Goal: Task Accomplishment & Management: Use online tool/utility

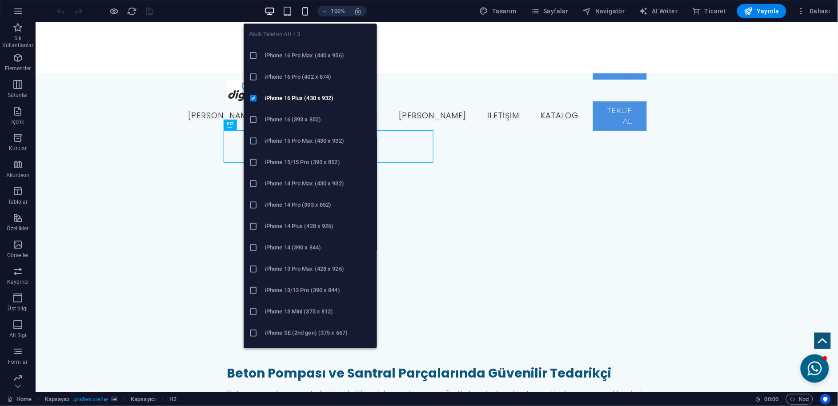
click at [306, 11] on icon "button" at bounding box center [305, 11] width 10 height 10
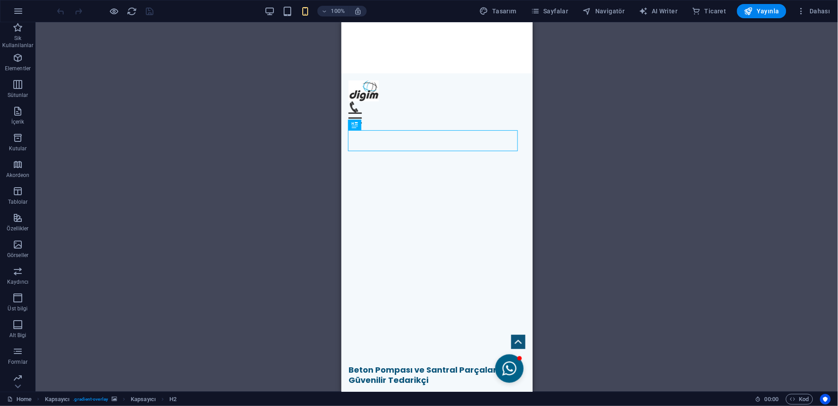
click at [282, 9] on div "100%" at bounding box center [315, 11] width 103 height 14
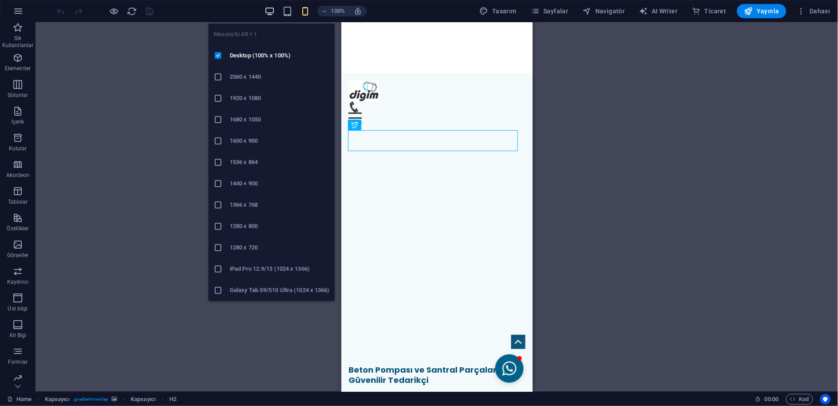
click at [275, 10] on icon "button" at bounding box center [270, 11] width 10 height 10
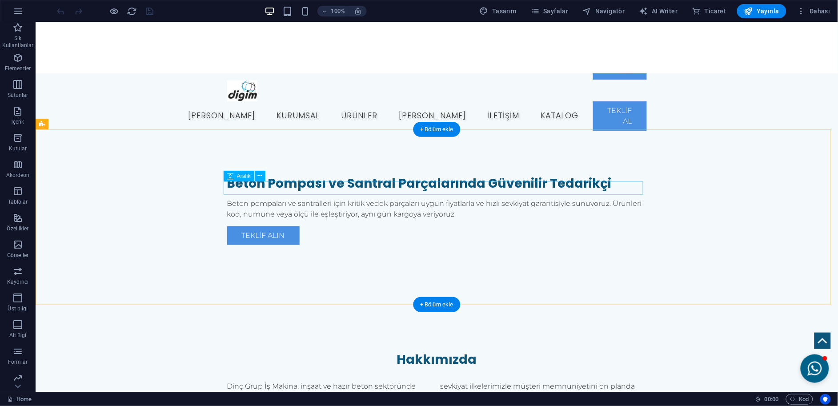
scroll to position [167, 0]
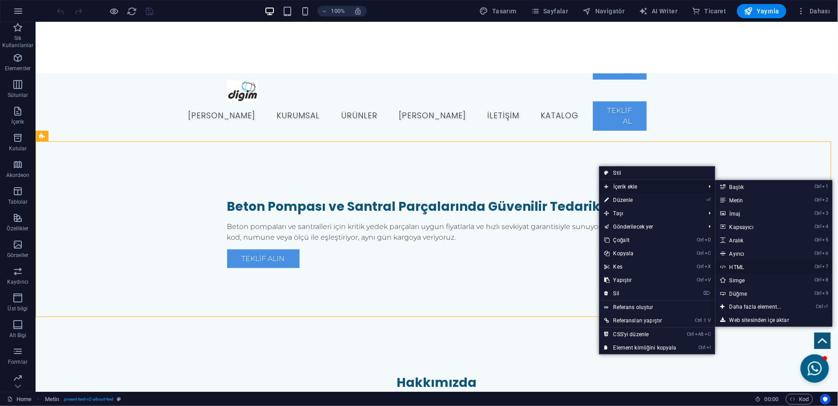
click at [728, 263] on link "Ctrl 7 HTML" at bounding box center [757, 266] width 84 height 13
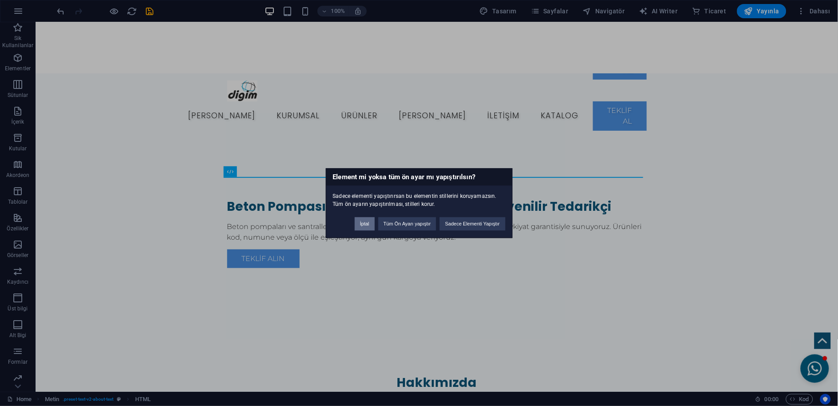
click at [363, 221] on button "İptal" at bounding box center [365, 223] width 20 height 13
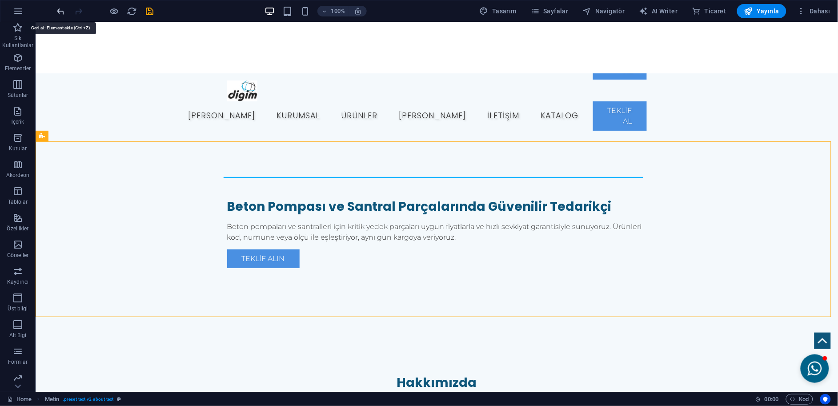
click at [56, 10] on icon "undo" at bounding box center [61, 11] width 10 height 10
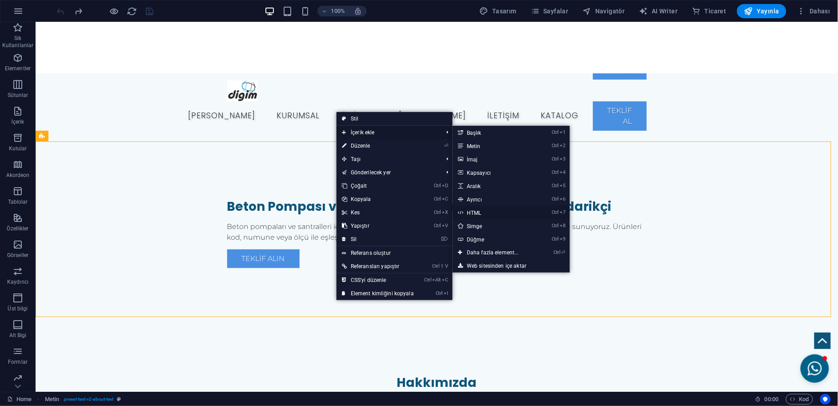
click at [477, 207] on link "Ctrl 7 HTML" at bounding box center [495, 212] width 84 height 13
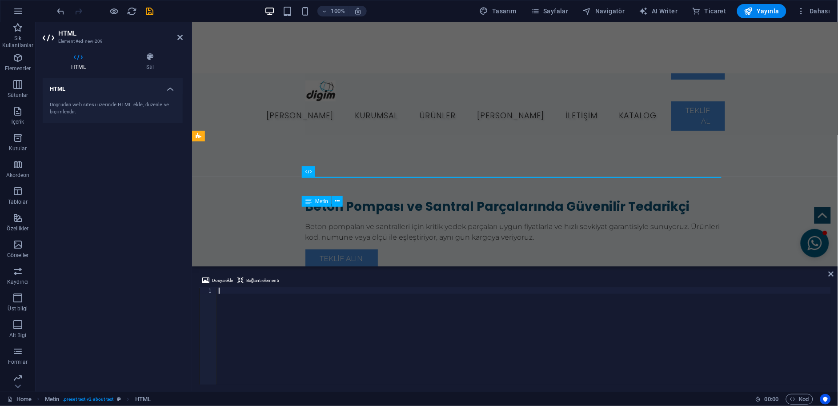
scroll to position [718, 0]
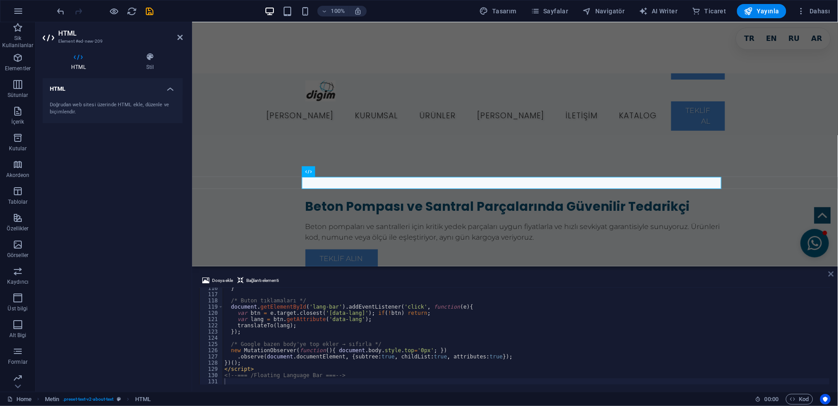
drag, startPoint x: 833, startPoint y: 273, endPoint x: 795, endPoint y: 249, distance: 45.0
click at [833, 273] on icon at bounding box center [831, 273] width 5 height 7
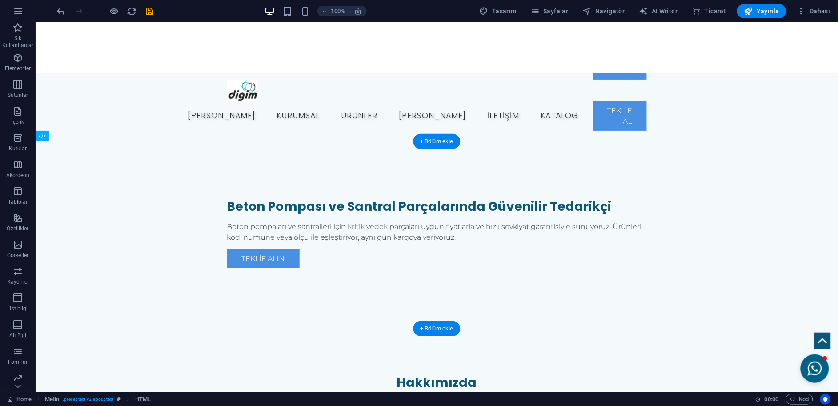
drag, startPoint x: 528, startPoint y: 185, endPoint x: 481, endPoint y: 287, distance: 112.4
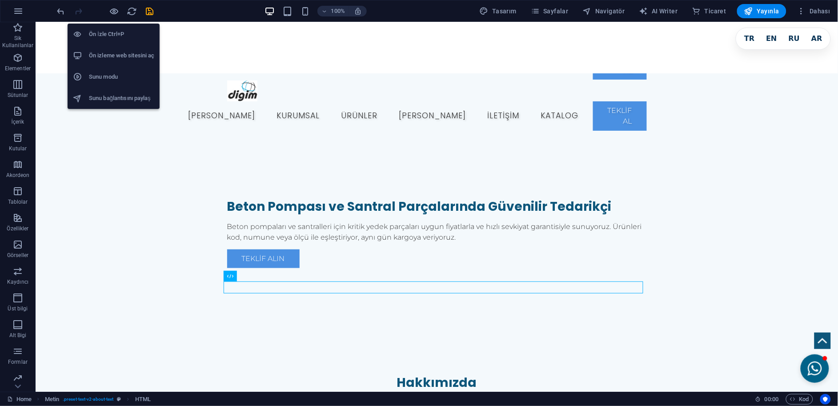
click at [110, 60] on h6 "Ön izleme web sitesini aç" at bounding box center [121, 55] width 65 height 11
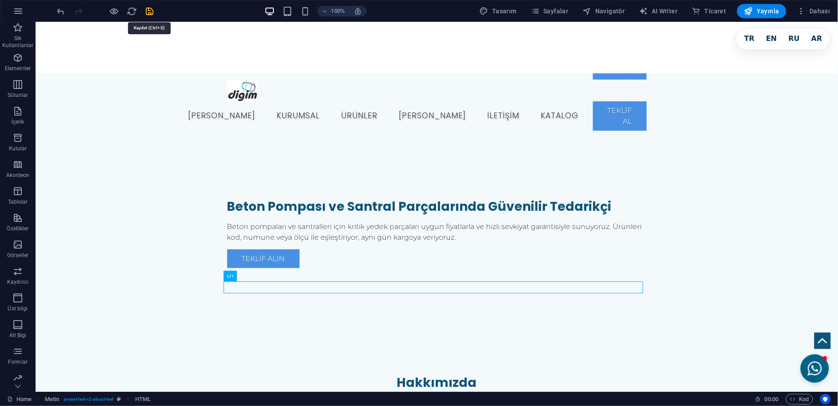
click at [149, 13] on icon "save" at bounding box center [150, 11] width 10 height 10
checkbox input "false"
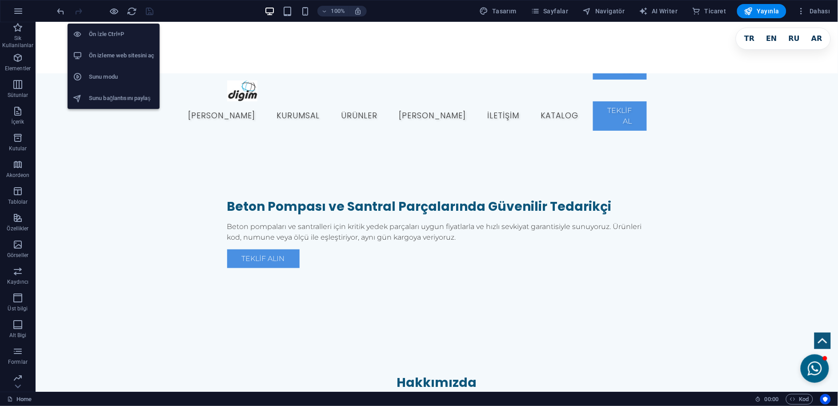
click at [131, 56] on h6 "Ön izleme web sitesini aç" at bounding box center [121, 55] width 65 height 11
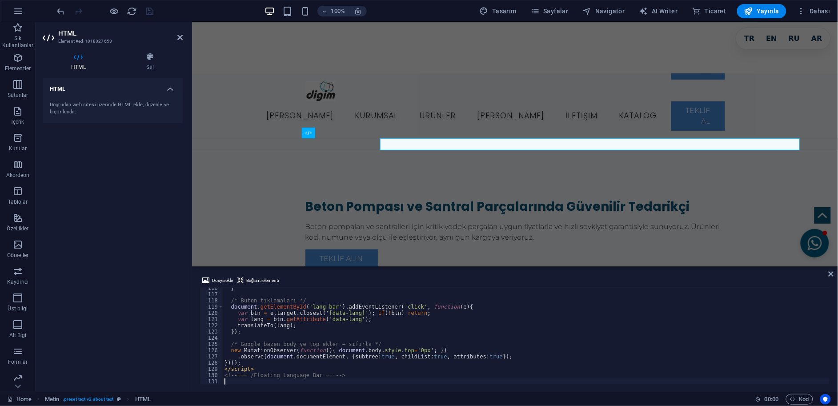
scroll to position [310, 0]
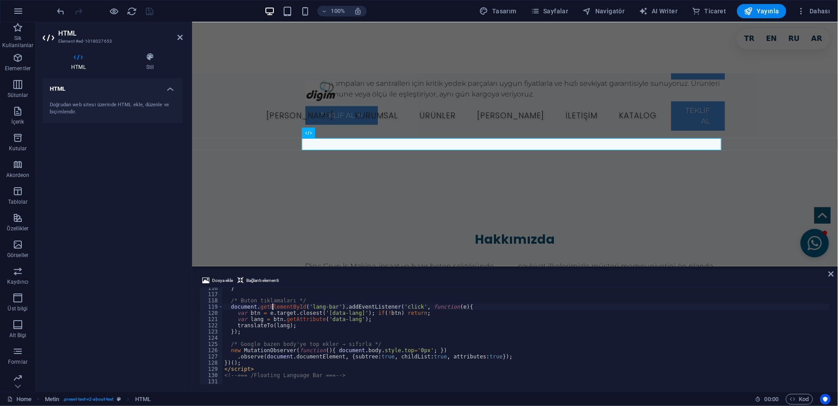
click at [273, 307] on div "} /* Buton tıklamaları */ document . getElementById ( 'lang-bar' ) . addEventLi…" at bounding box center [526, 339] width 607 height 109
type textarea "<!-- === /Floating Language Bar === -->"
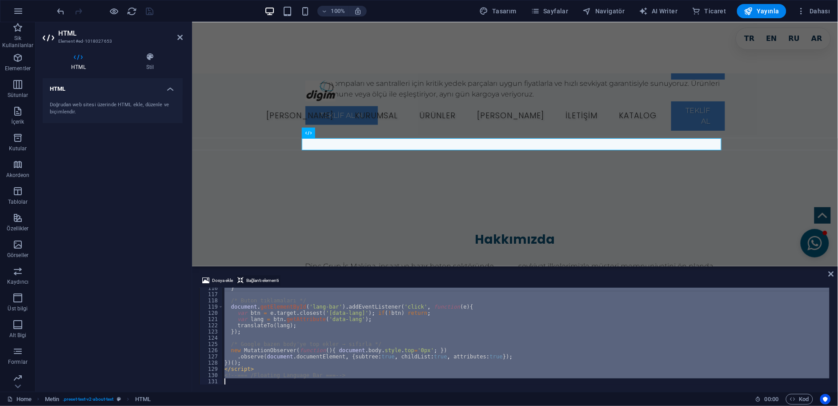
scroll to position [905, 0]
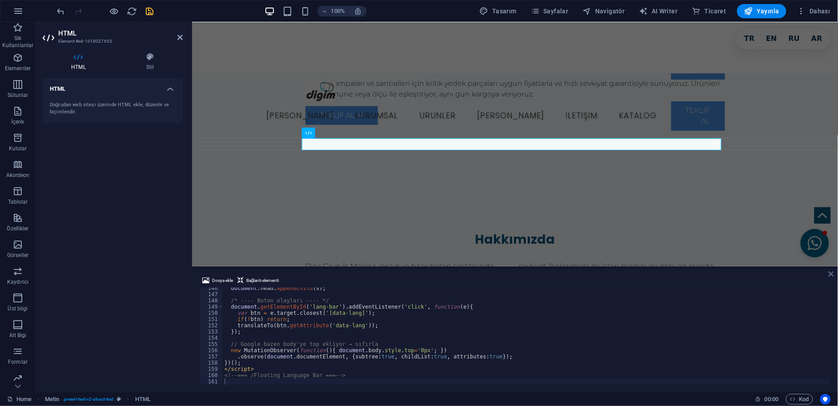
click at [831, 273] on icon at bounding box center [831, 273] width 5 height 7
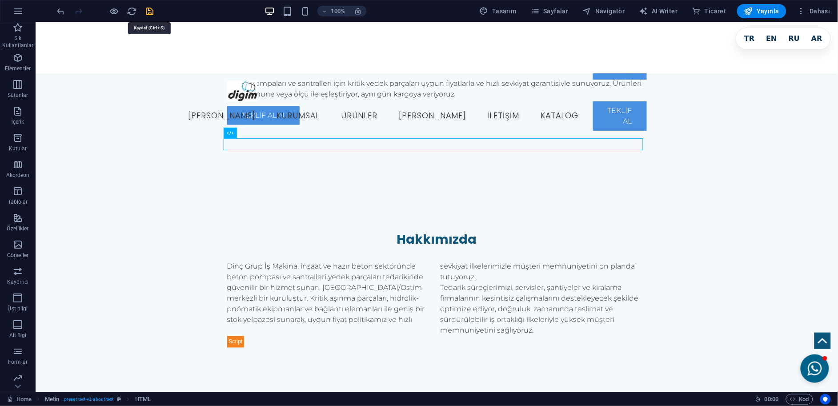
click at [152, 14] on icon "save" at bounding box center [150, 11] width 10 height 10
checkbox input "false"
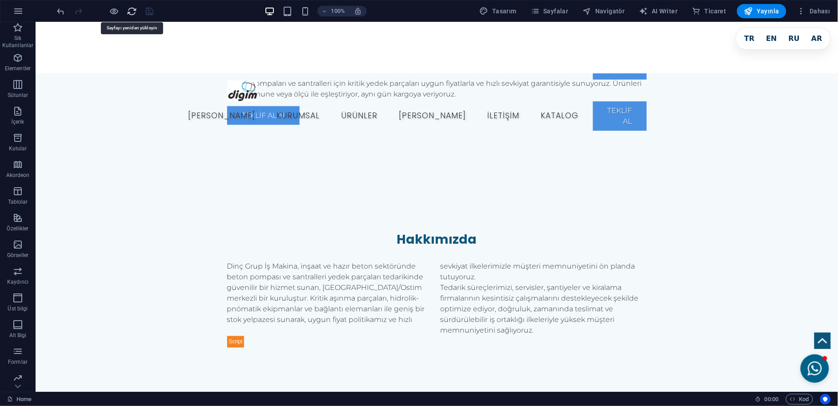
click at [129, 9] on icon "reload" at bounding box center [132, 11] width 10 height 10
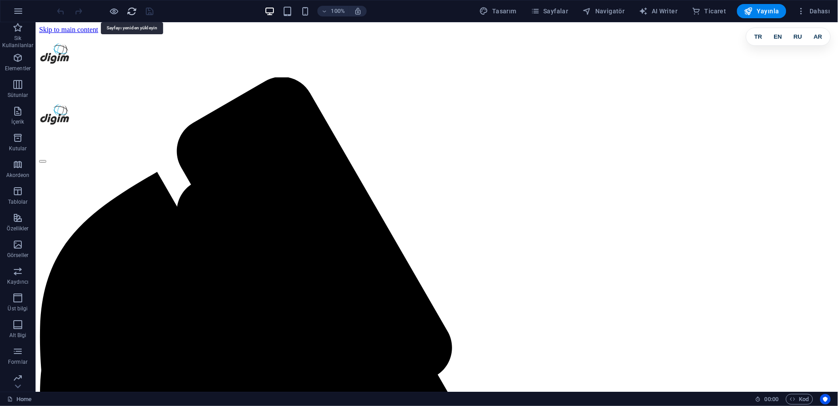
scroll to position [0, 0]
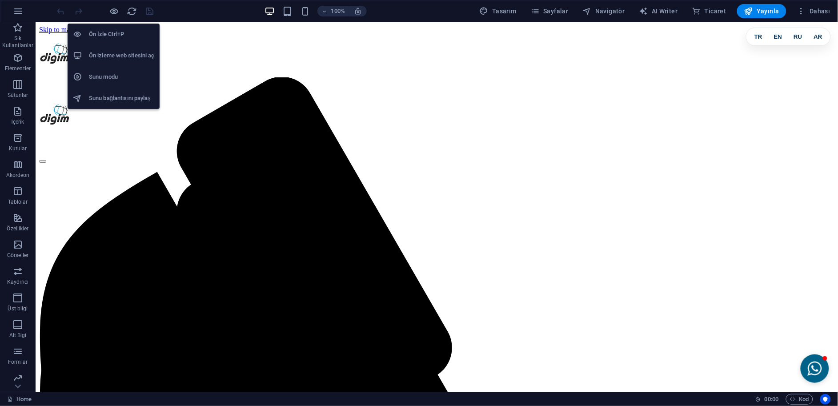
click at [123, 53] on h6 "Ön izleme web sitesini aç" at bounding box center [121, 55] width 65 height 11
click at [127, 53] on h6 "Ön izleme web sitesini aç" at bounding box center [121, 55] width 65 height 11
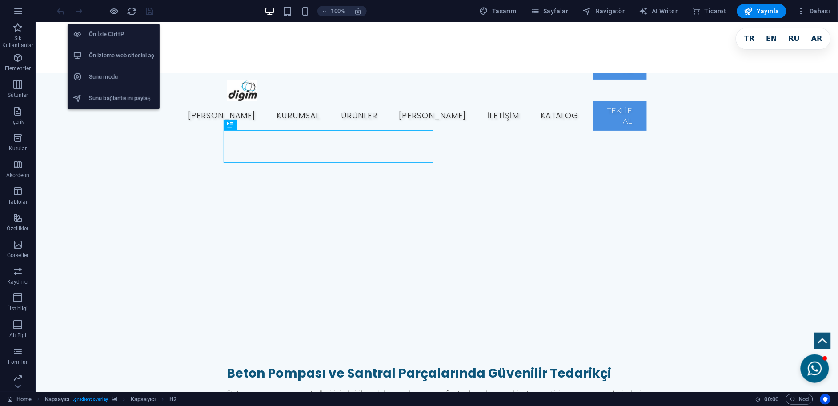
click at [123, 50] on h6 "Ön izleme web sitesini aç" at bounding box center [121, 55] width 65 height 11
click at [124, 50] on h6 "Ön izleme web sitesini aç" at bounding box center [121, 55] width 65 height 11
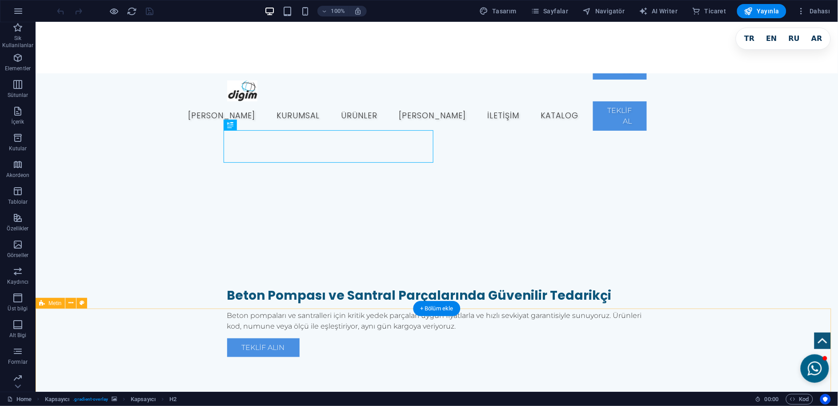
scroll to position [148, 0]
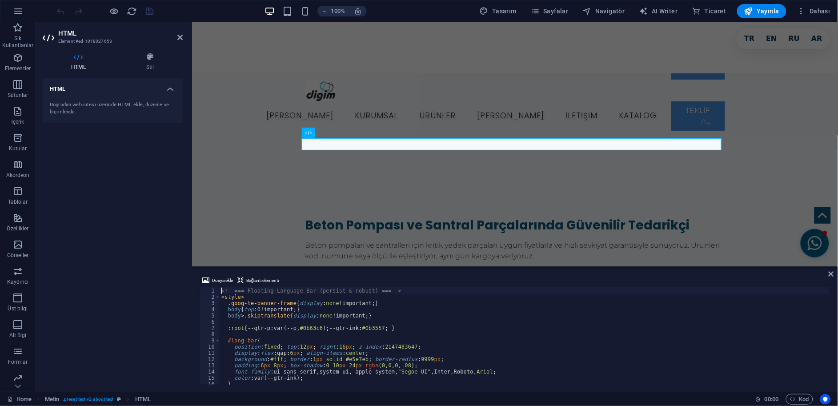
scroll to position [310, 0]
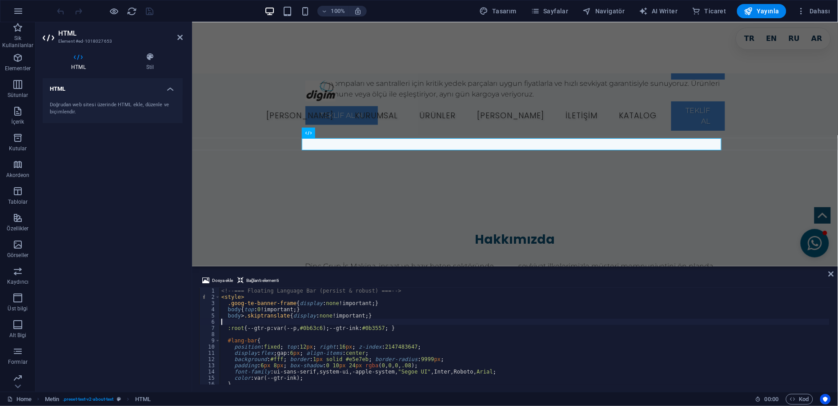
click at [357, 323] on div "<!-- === Floating Language Bar (persist & robust) === --> < style > .goog-te-ba…" at bounding box center [525, 342] width 610 height 109
type textarea "<!-- === /Floating Language Bar === -->"
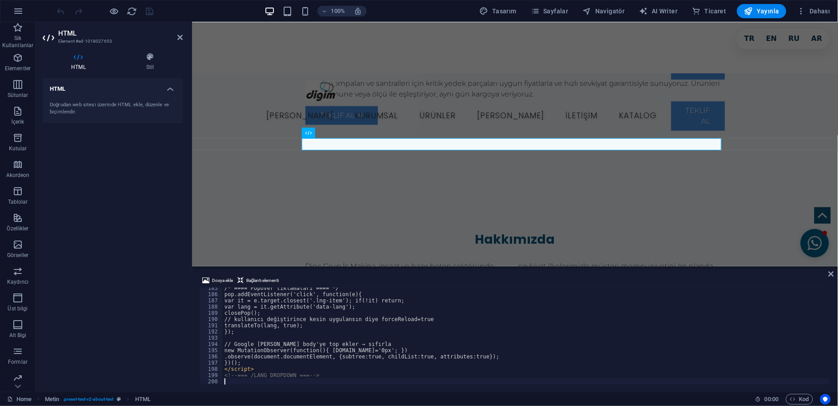
scroll to position [1147, 0]
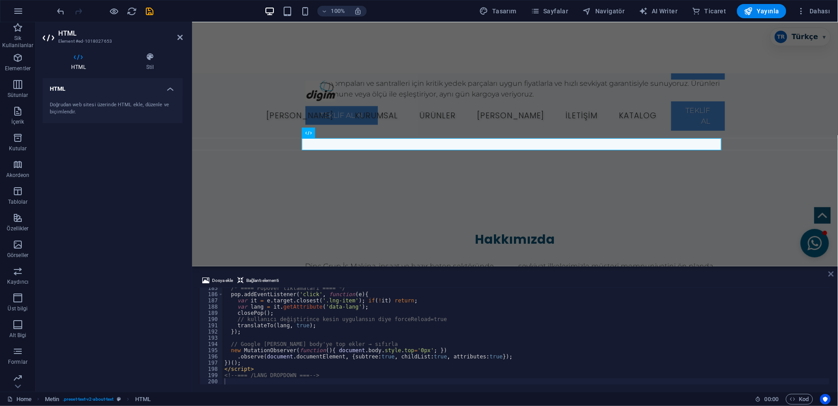
click at [831, 272] on icon at bounding box center [831, 273] width 5 height 7
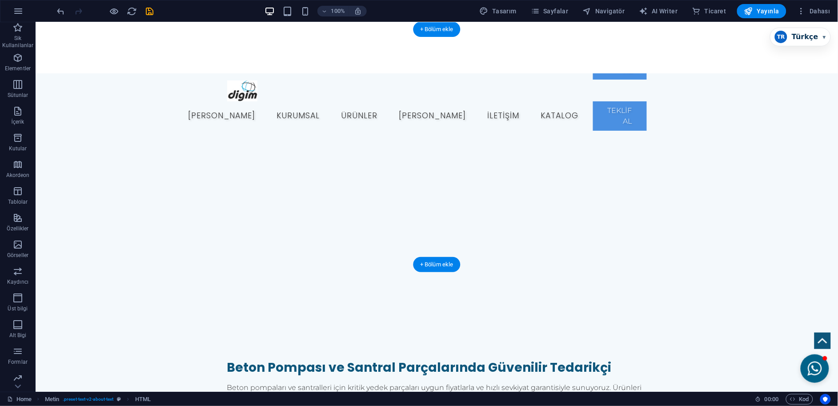
scroll to position [0, 0]
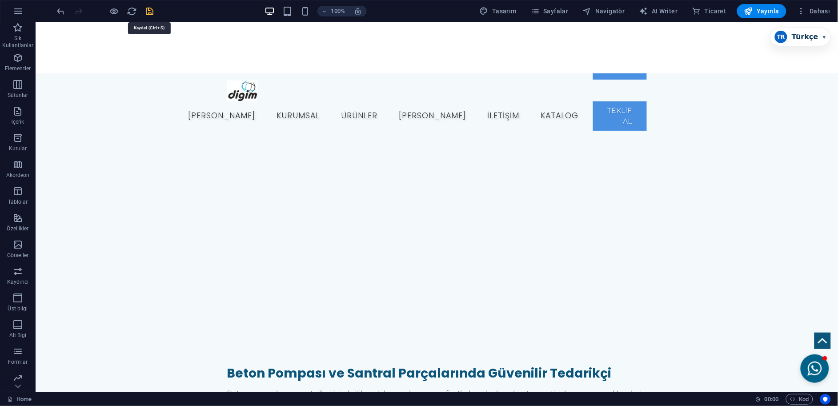
click at [150, 11] on icon "save" at bounding box center [150, 11] width 10 height 10
checkbox input "false"
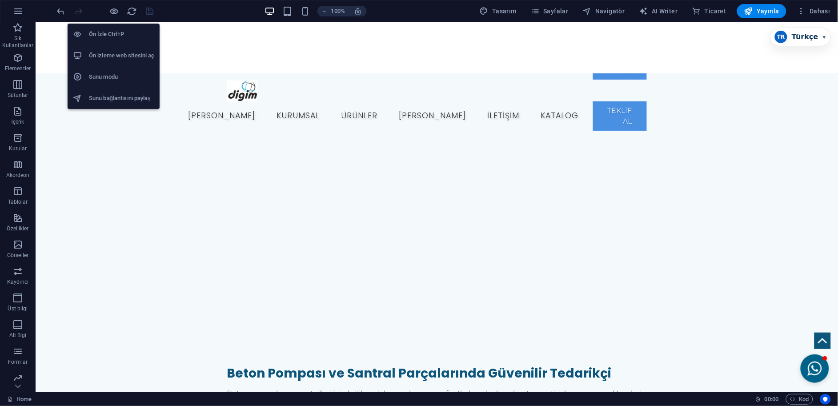
click at [120, 59] on h6 "Ön izleme web sitesini aç" at bounding box center [121, 55] width 65 height 11
click at [121, 52] on h6 "Ön izleme web sitesini aç" at bounding box center [121, 55] width 65 height 11
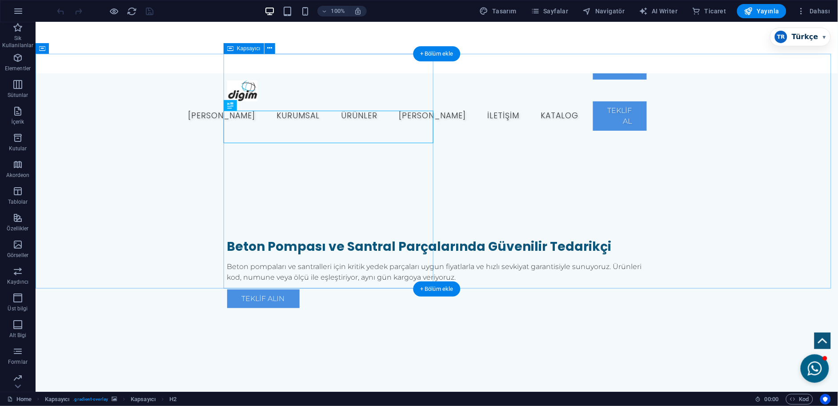
scroll to position [197, 0]
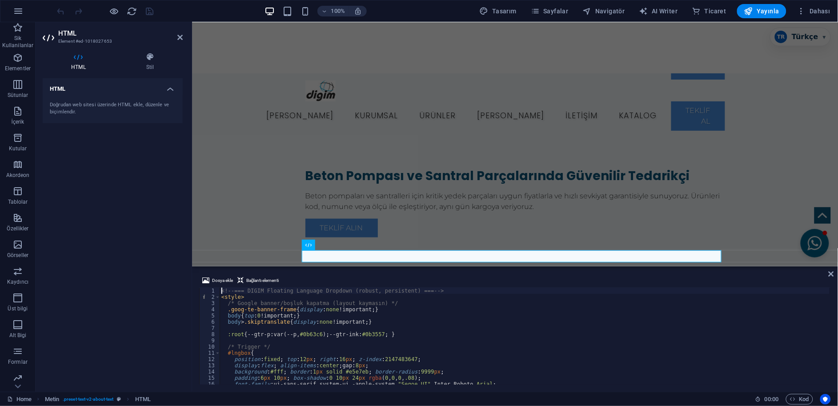
click at [395, 301] on div "<!-- === DIGIM Floating Language Dropdown (robust, persistent) === --> < style …" at bounding box center [525, 342] width 610 height 109
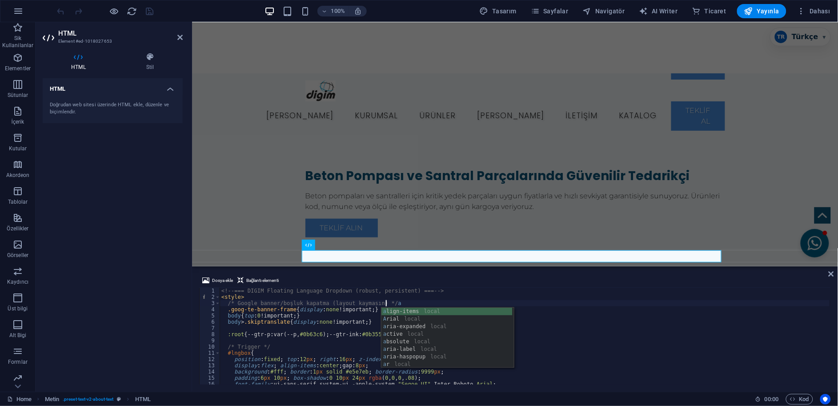
click at [339, 313] on div "<!-- === DIGIM Floating Language Dropdown (robust, persistent) === --> < style …" at bounding box center [525, 342] width 610 height 109
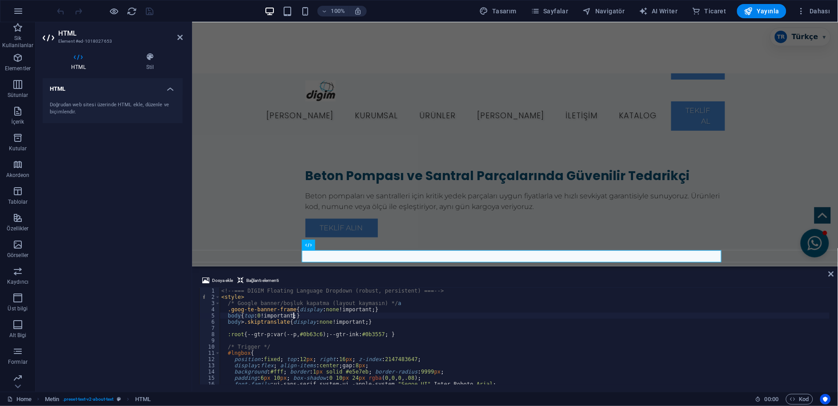
type textarea "<!-- === /LANG DROPDOWN === -->"
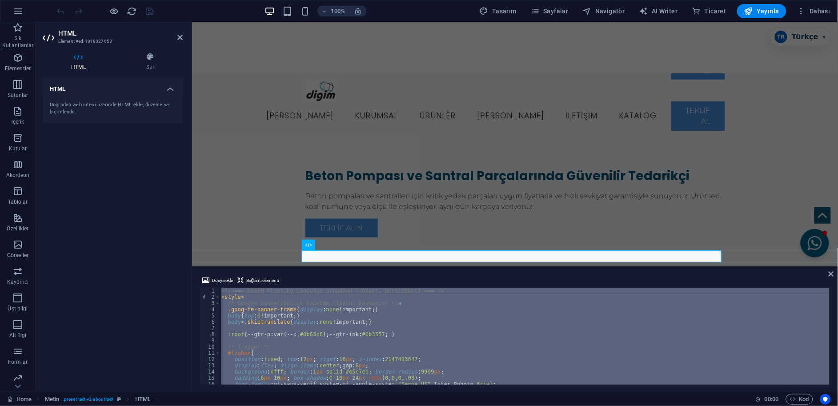
scroll to position [1490, 0]
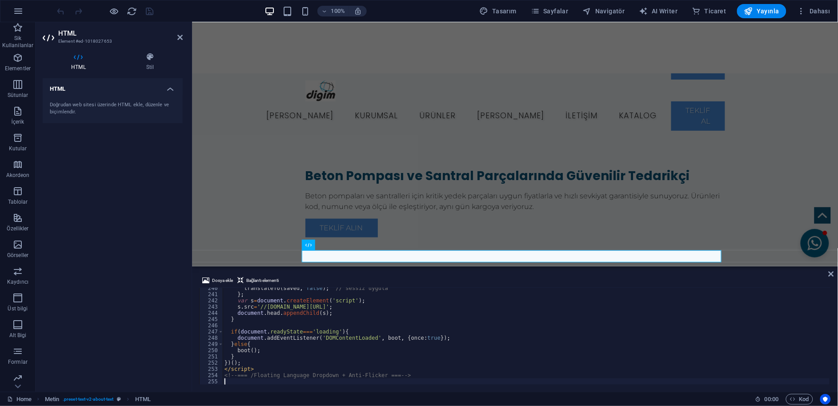
type textarea "<!-- === /Floating Language Dropdown + Anti-Flicker === -->"
click at [830, 273] on icon at bounding box center [831, 273] width 5 height 7
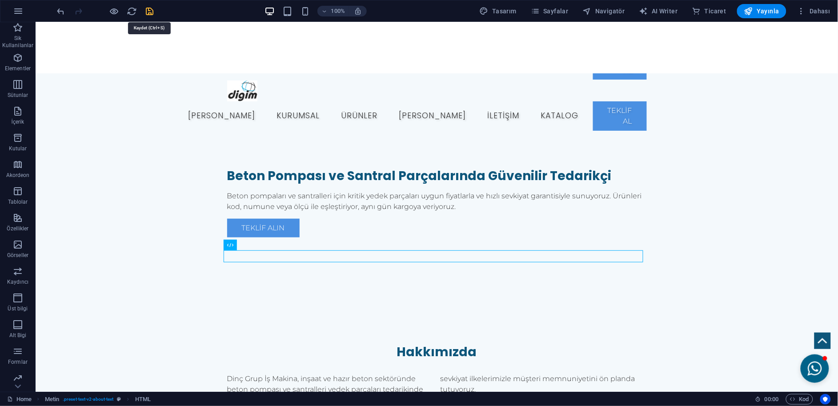
click at [151, 13] on icon "save" at bounding box center [150, 11] width 10 height 10
checkbox input "false"
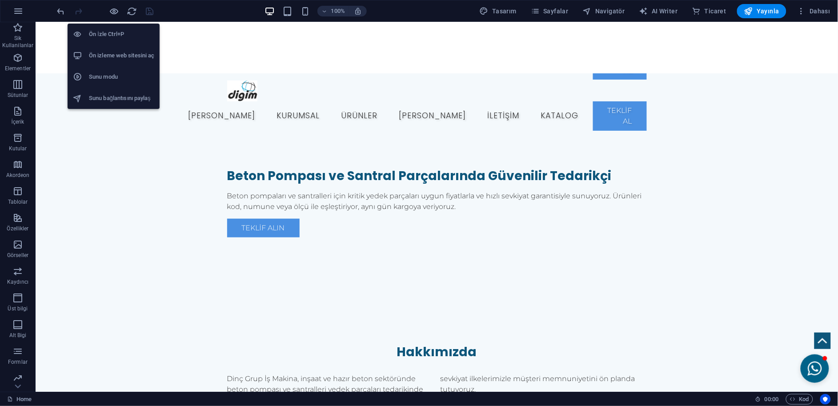
click at [125, 54] on h6 "Ön izleme web sitesini aç" at bounding box center [121, 55] width 65 height 11
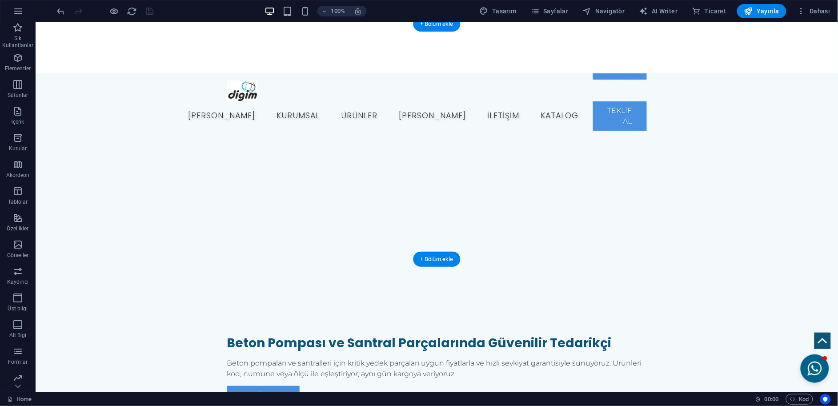
scroll to position [0, 0]
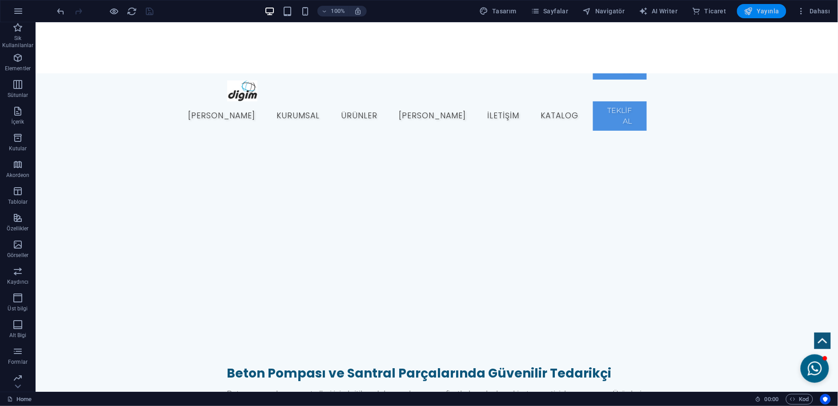
click at [764, 8] on span "Yayınla" at bounding box center [761, 11] width 35 height 9
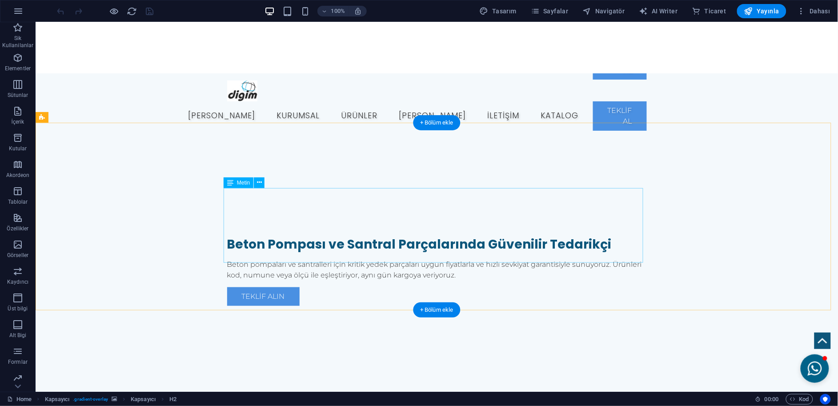
scroll to position [247, 0]
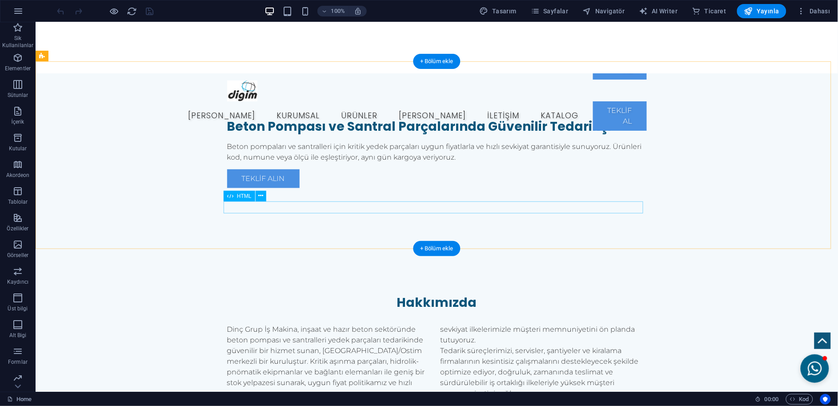
click at [261, 399] on div at bounding box center [437, 405] width 420 height 12
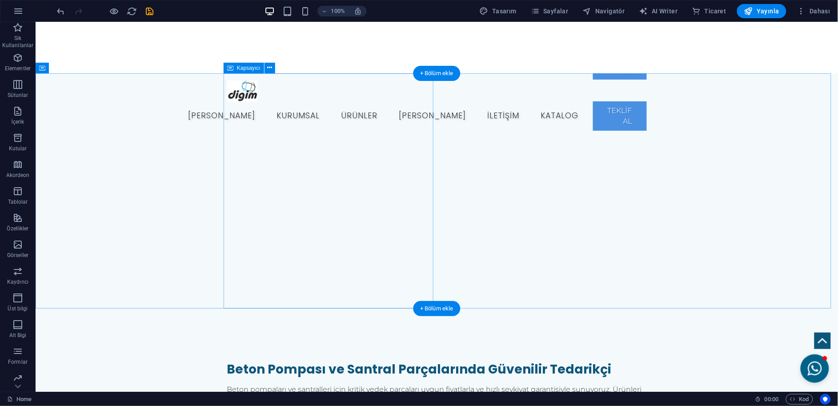
scroll to position [0, 0]
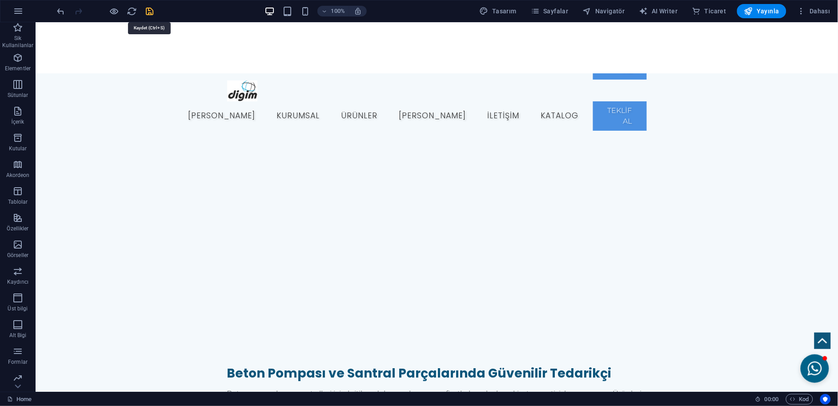
click at [151, 13] on icon "save" at bounding box center [150, 11] width 10 height 10
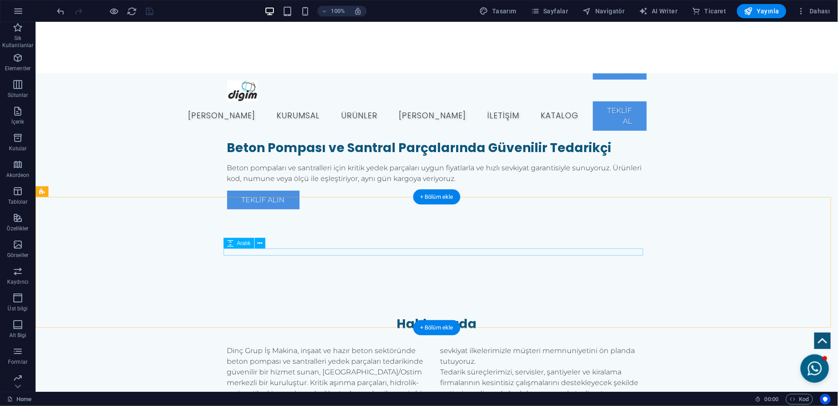
scroll to position [197, 0]
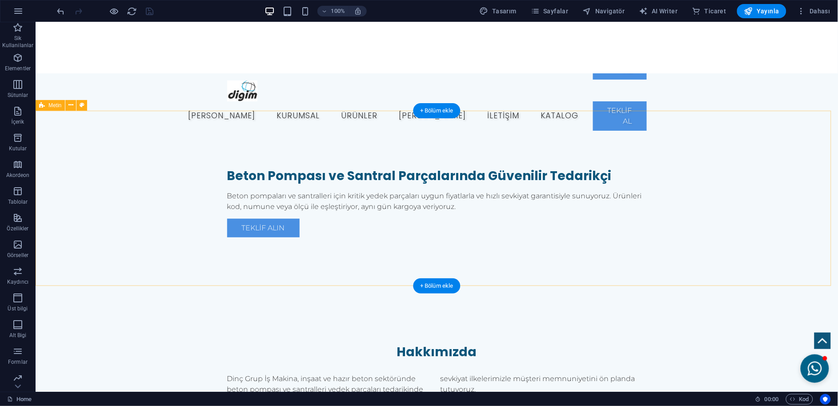
click at [669, 308] on div "Hakkımızda Dinç Grup İş Makina, inşaat ve hazır beton sektöründe beton pompası …" at bounding box center [436, 395] width 802 height 175
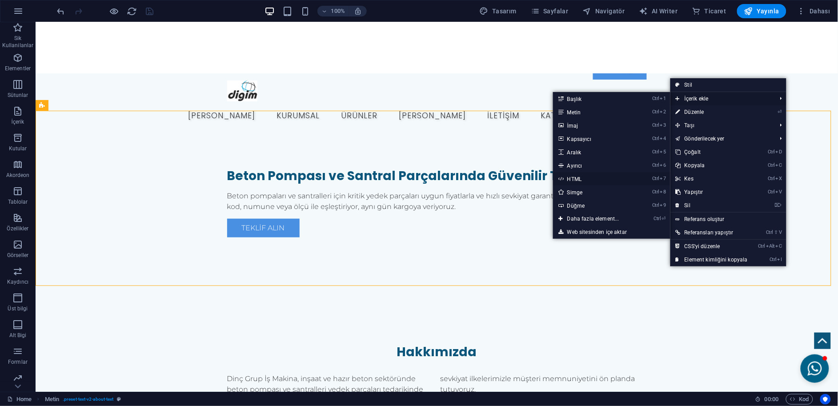
click at [573, 179] on link "Ctrl 7 HTML" at bounding box center [595, 178] width 84 height 13
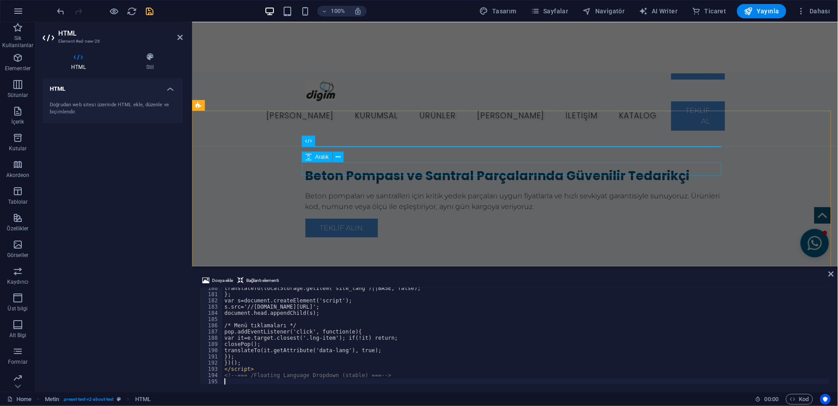
scroll to position [1116, 0]
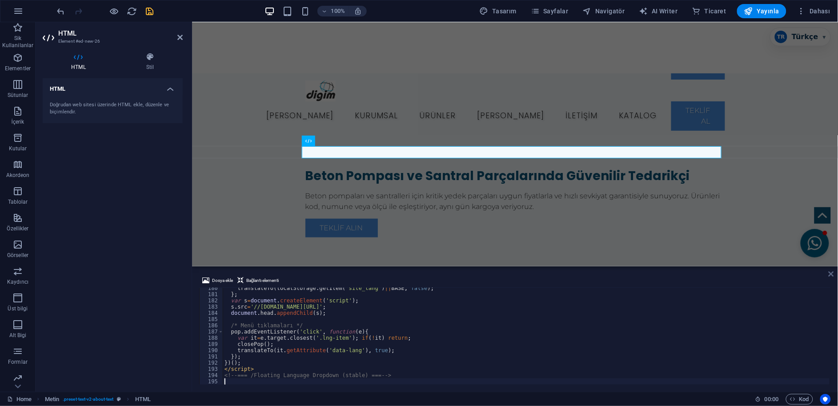
click at [832, 275] on icon at bounding box center [831, 273] width 5 height 7
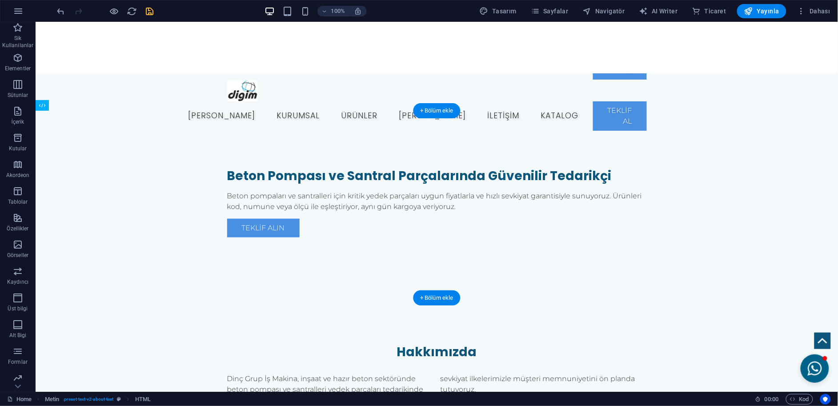
drag, startPoint x: 441, startPoint y: 148, endPoint x: 450, endPoint y: 238, distance: 90.2
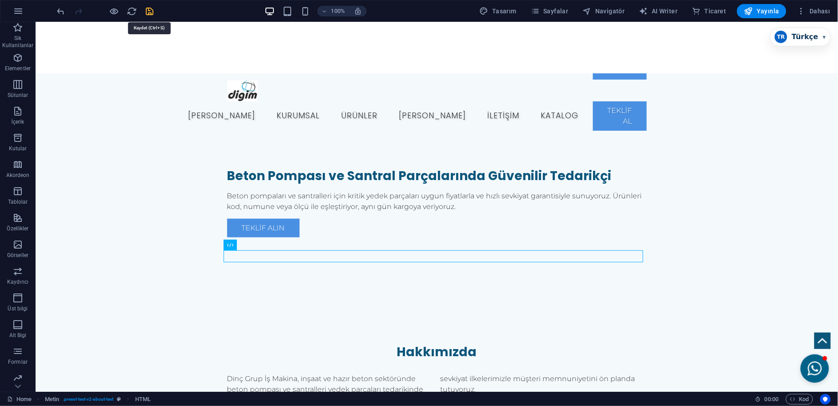
click at [154, 11] on icon "save" at bounding box center [150, 11] width 10 height 10
checkbox input "false"
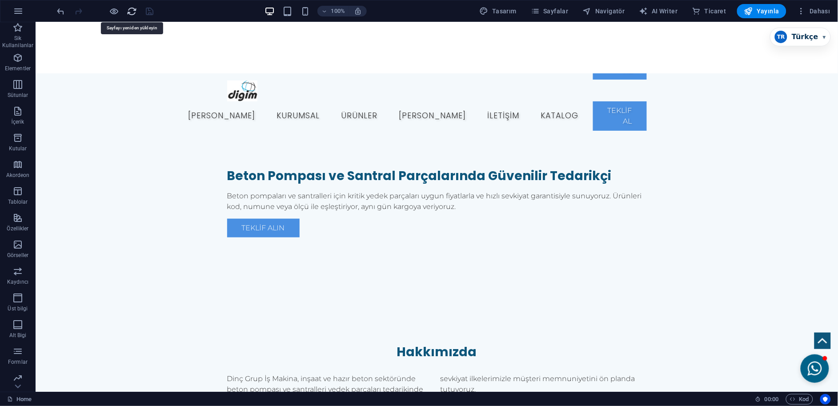
click at [132, 12] on icon "reload" at bounding box center [132, 11] width 10 height 10
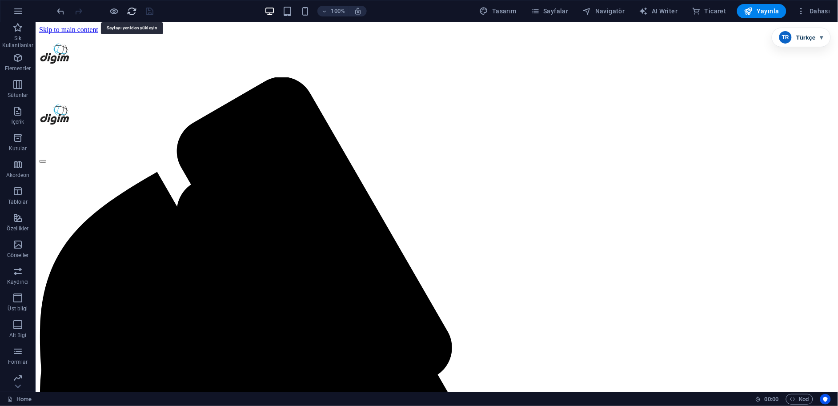
scroll to position [0, 0]
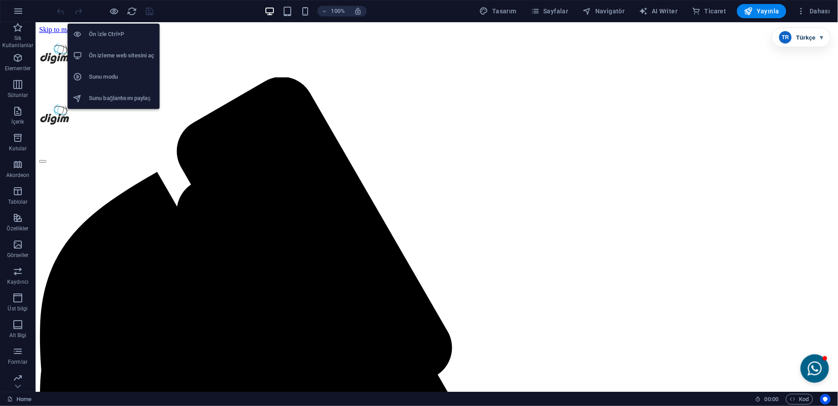
click at [134, 48] on li "Ön izleme web sitesini aç" at bounding box center [114, 55] width 92 height 21
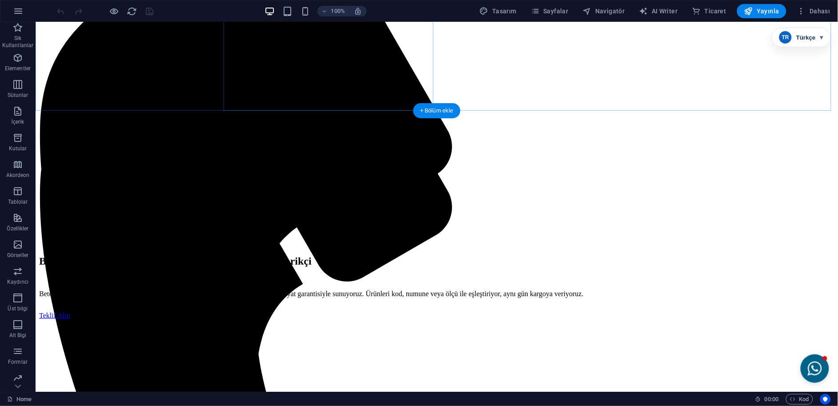
scroll to position [247, 0]
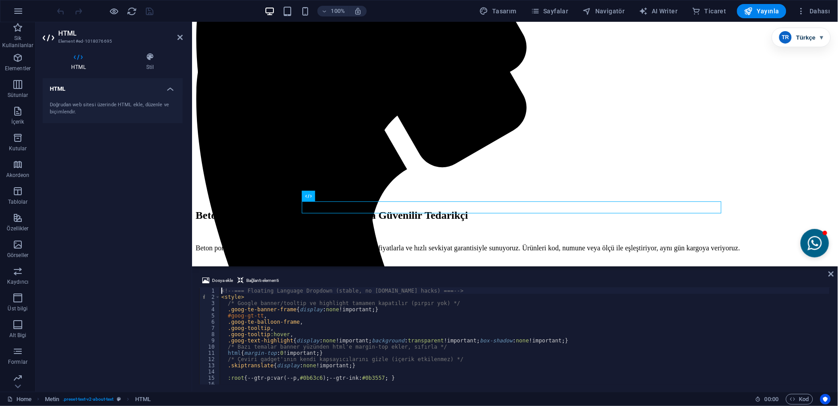
click at [351, 311] on div "<!-- === Floating Language Dropdown (stable, no [DOMAIN_NAME] hacks) === --> < …" at bounding box center [525, 342] width 610 height 109
type textarea "<!-- === /Floating Language Dropdown (stable) === -->"
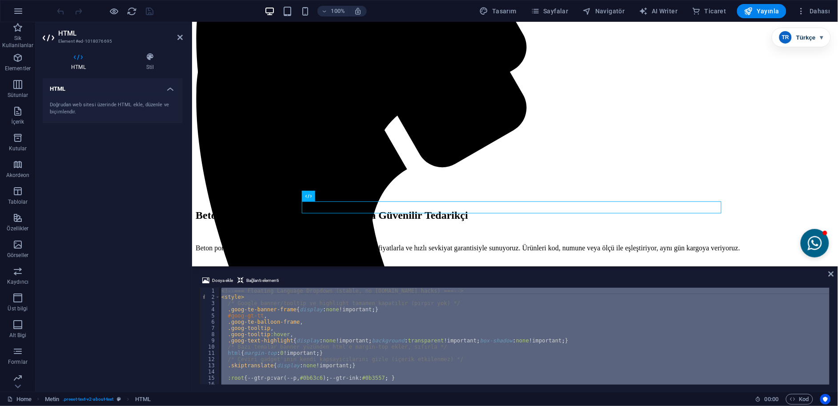
scroll to position [1110, 0]
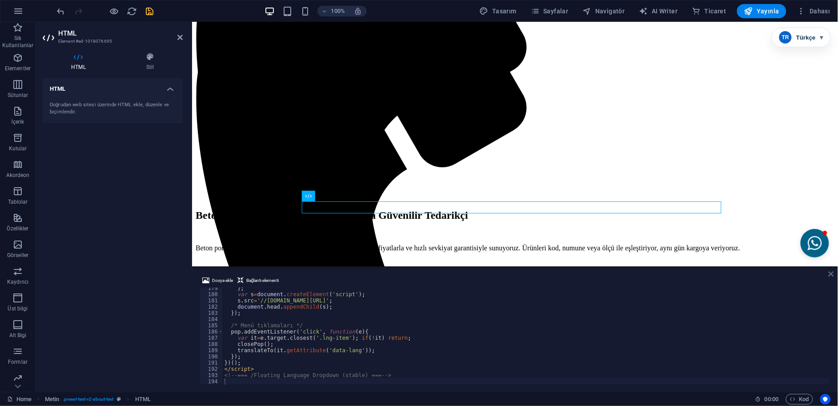
drag, startPoint x: 831, startPoint y: 271, endPoint x: 795, endPoint y: 247, distance: 43.0
click at [831, 271] on icon at bounding box center [831, 273] width 5 height 7
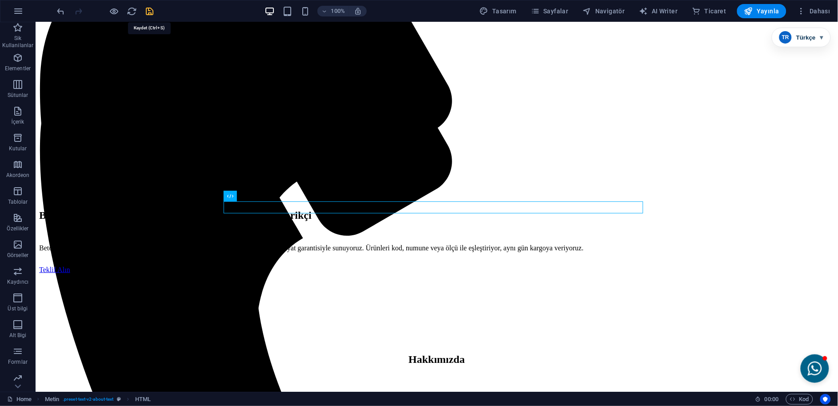
click at [148, 11] on icon "save" at bounding box center [150, 11] width 10 height 10
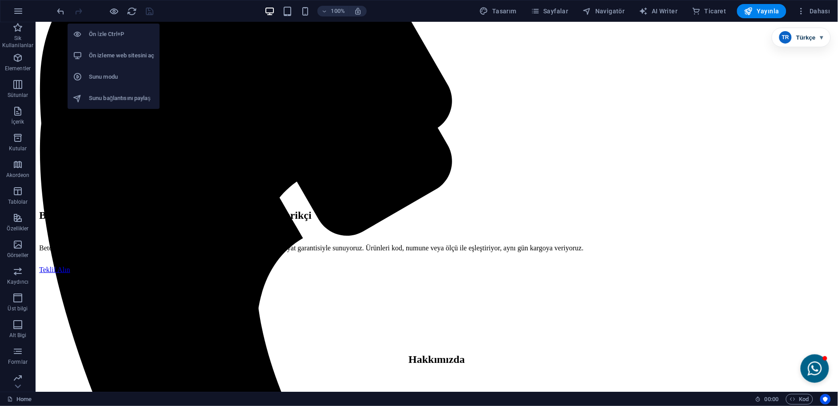
click at [130, 48] on li "Ön izleme web sitesini aç" at bounding box center [114, 55] width 92 height 21
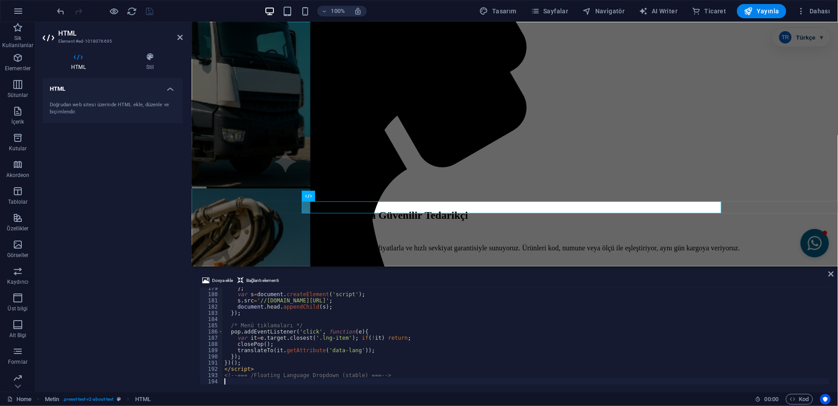
scroll to position [1390, 0]
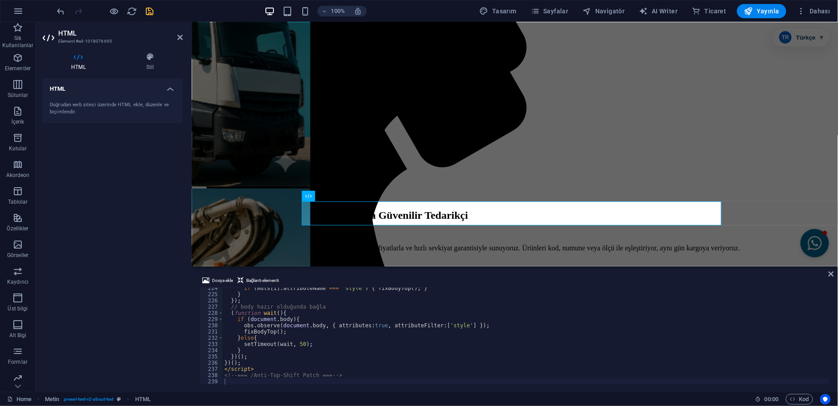
click at [828, 273] on div "Dosya ekle Bağlantı elementi 224 225 226 227 228 229 230 231 232 233 234 235 23…" at bounding box center [515, 330] width 646 height 124
click at [829, 273] on icon at bounding box center [831, 273] width 5 height 7
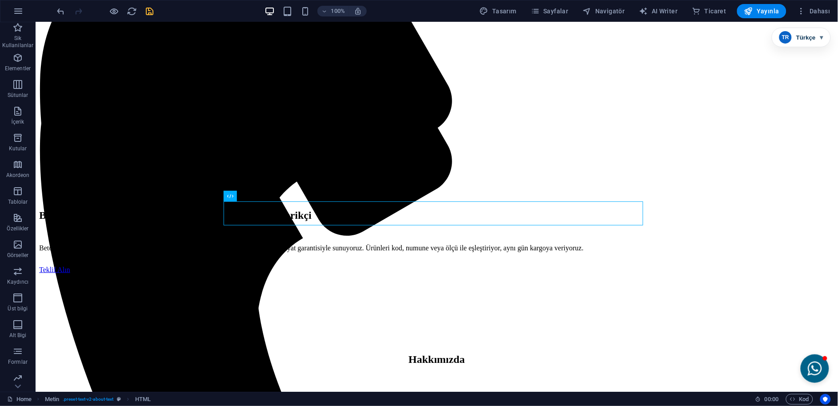
click at [152, 12] on icon "save" at bounding box center [150, 11] width 10 height 10
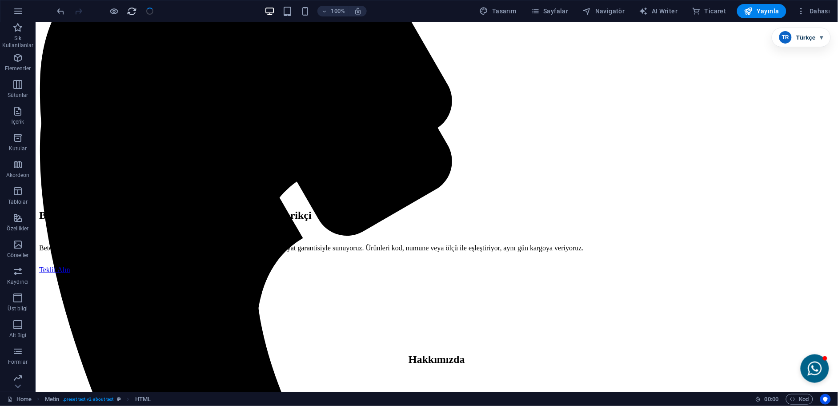
checkbox input "false"
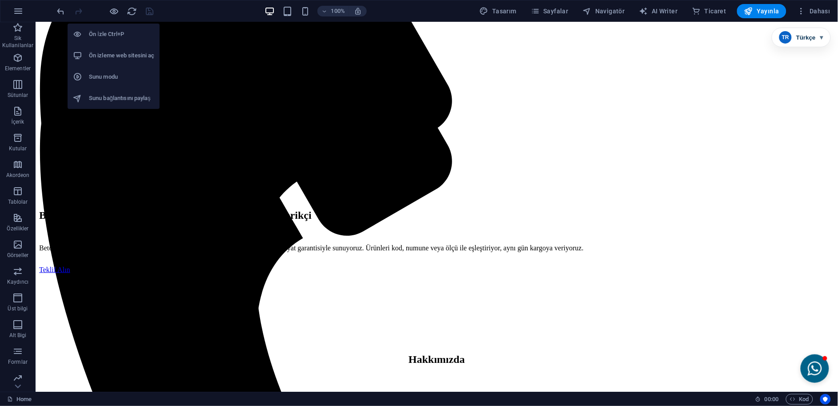
click at [126, 60] on h6 "Ön izleme web sitesini aç" at bounding box center [121, 55] width 65 height 11
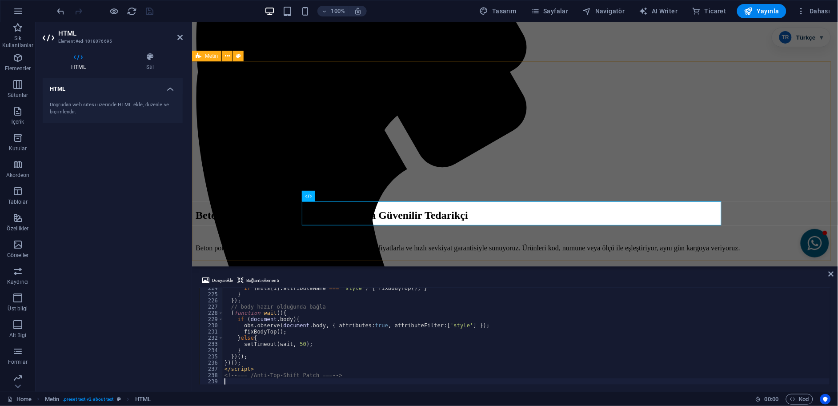
type textarea "<!-- === /Anti-Top-Shift Patch === -->"
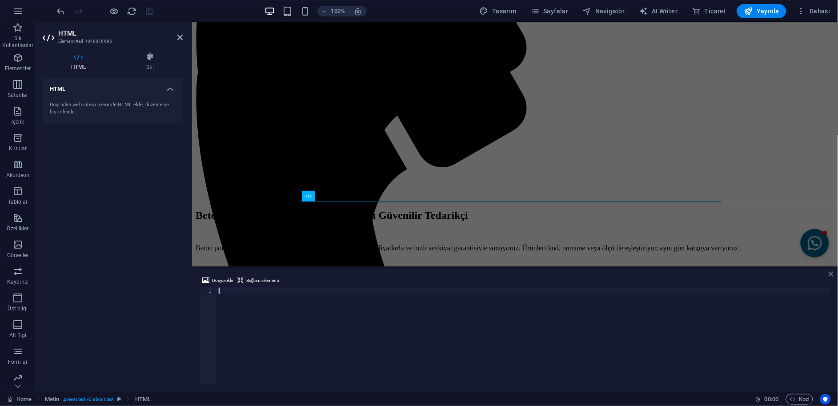
click at [831, 270] on icon at bounding box center [831, 273] width 5 height 7
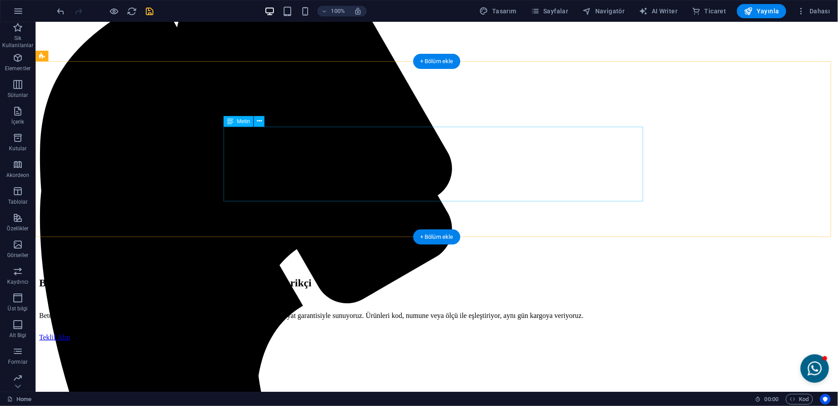
scroll to position [0, 0]
